Goal: Share content

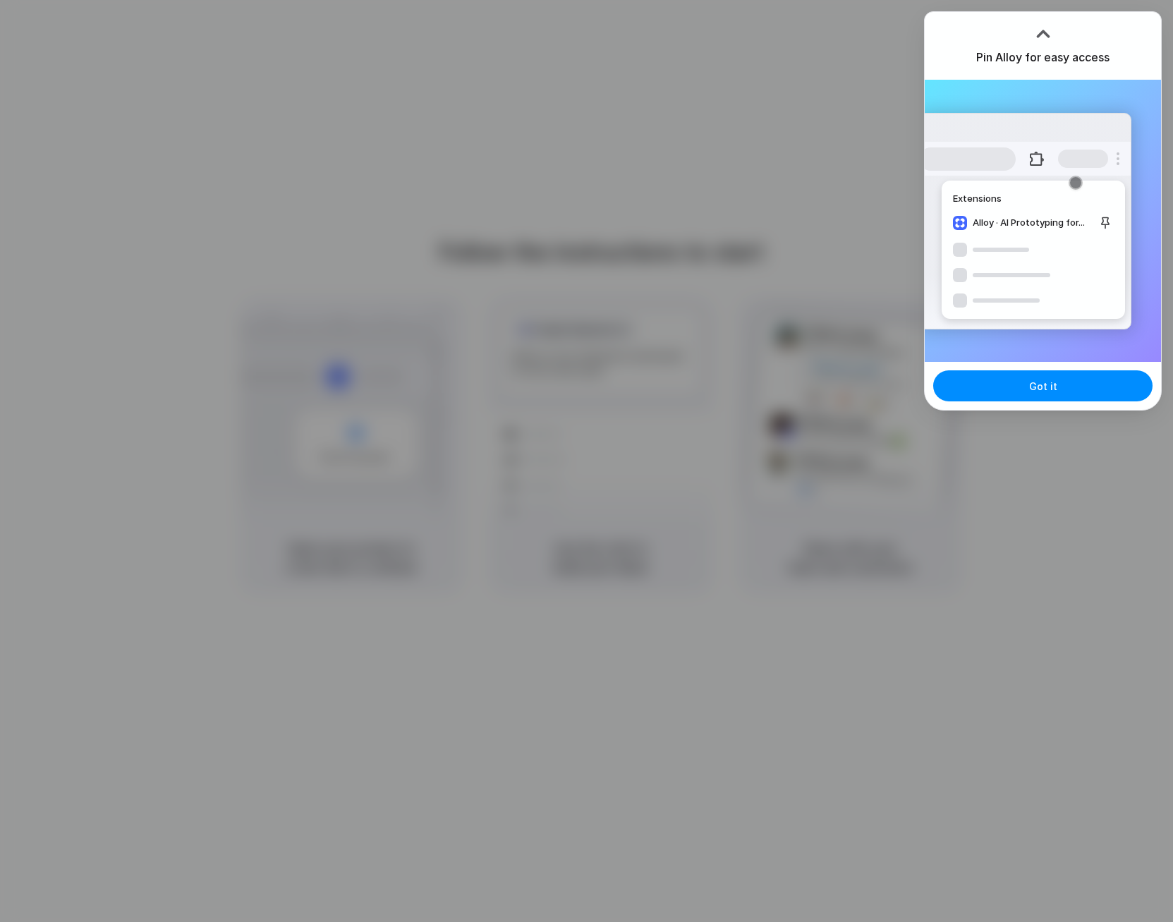
click at [916, 164] on div at bounding box center [586, 461] width 1173 height 922
click at [1016, 385] on button "Got it" at bounding box center [1042, 385] width 219 height 31
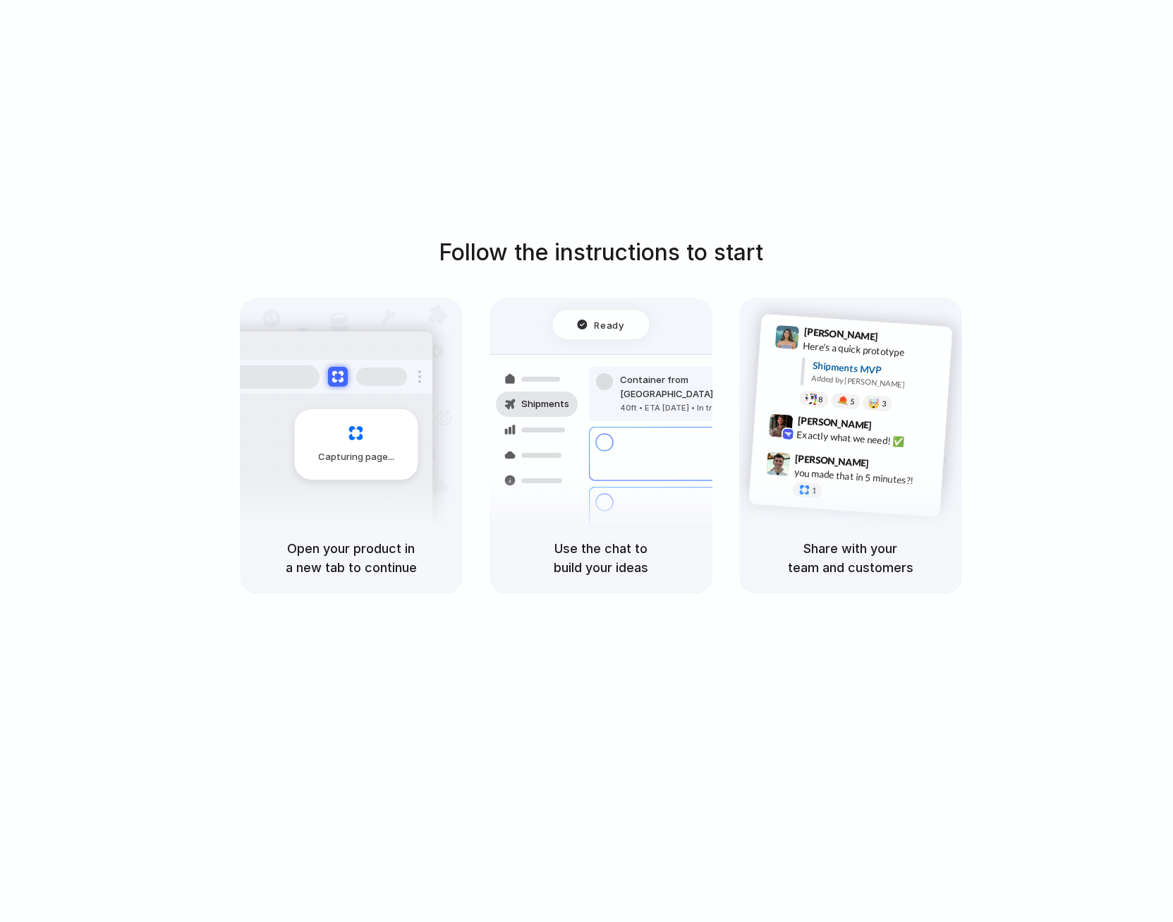
click at [1016, 224] on div "Follow the instructions to start Capturing page Open your product in a new tab …" at bounding box center [600, 475] width 1201 height 950
click at [784, 453] on div at bounding box center [778, 463] width 25 height 25
click at [649, 494] on div "Bulk order processing 8 pallets • Warehouse B • Packed" at bounding box center [685, 507] width 131 height 27
click at [459, 480] on div "Capturing page" at bounding box center [351, 410] width 223 height 224
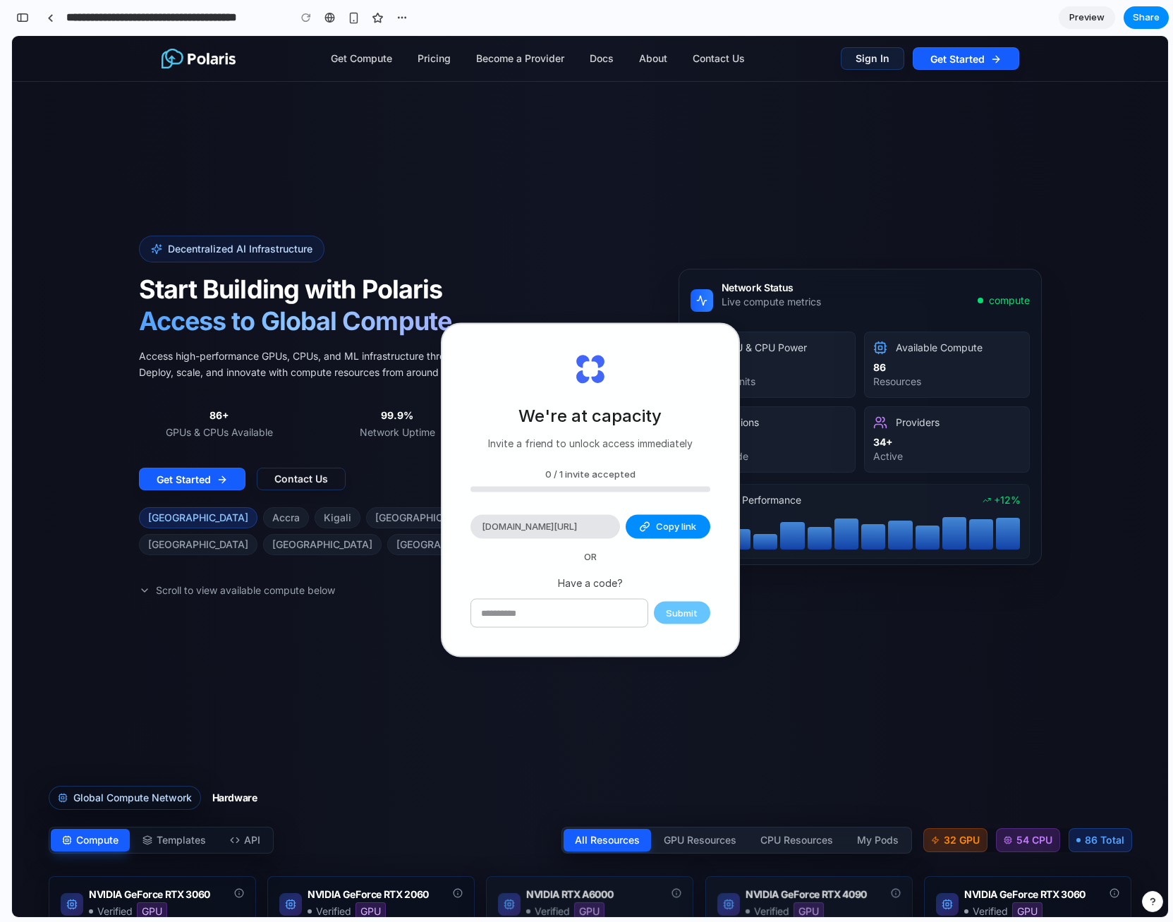
click at [659, 526] on span "Copy link" at bounding box center [676, 527] width 40 height 14
drag, startPoint x: 597, startPoint y: 533, endPoint x: 662, endPoint y: 534, distance: 65.6
click at [662, 534] on div "[DOMAIN_NAME][URL] Copy link Link copied" at bounding box center [590, 527] width 240 height 24
click at [663, 534] on button "Copy link" at bounding box center [668, 527] width 85 height 24
click at [133, 167] on section "Decentralized AI Infrastructure Start Building with Polaris Access to Global Co…" at bounding box center [590, 388] width 1156 height 704
